Goal: Information Seeking & Learning: Check status

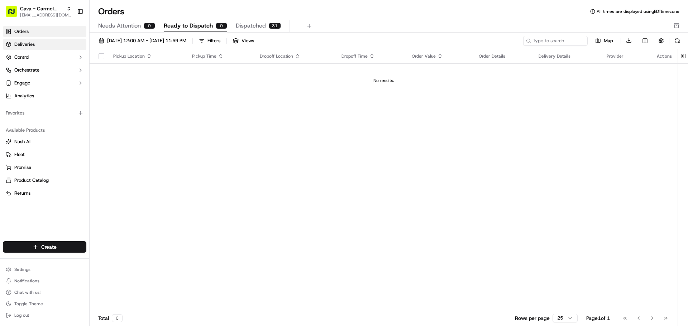
click at [30, 44] on span "Deliveries" at bounding box center [24, 44] width 20 height 6
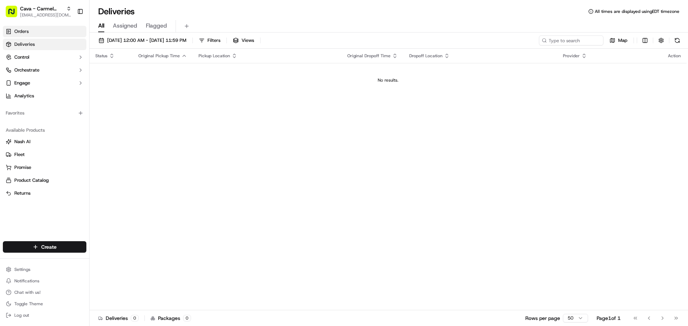
click at [30, 29] on link "Orders" at bounding box center [44, 31] width 83 height 11
